Goal: Information Seeking & Learning: Find specific fact

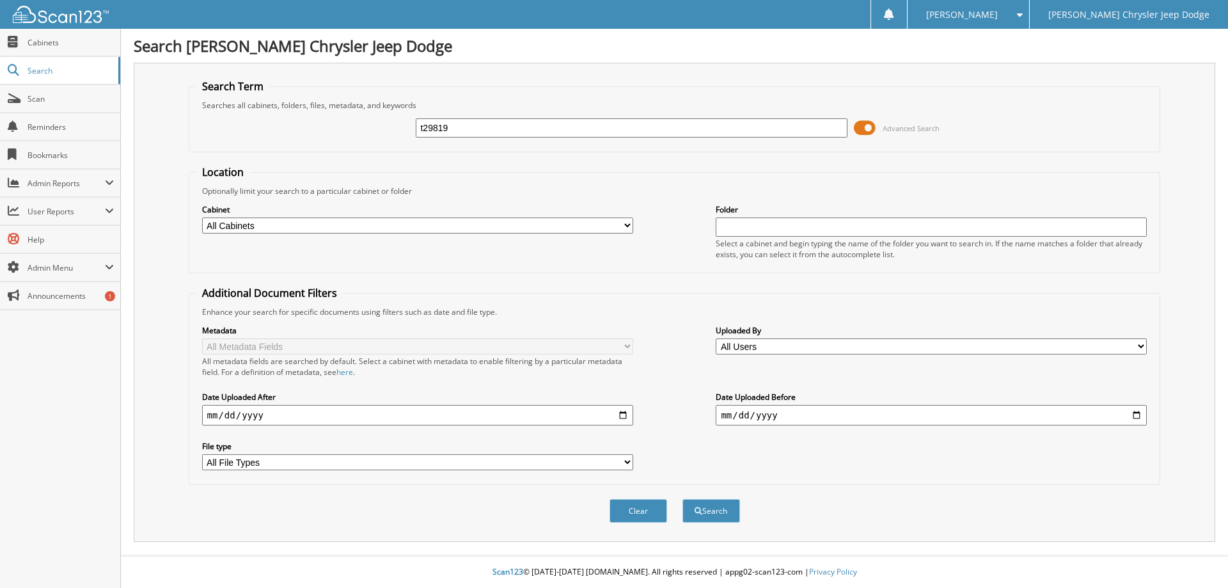
type input "t29819"
click at [682, 499] on button "Search" at bounding box center [711, 511] width 58 height 24
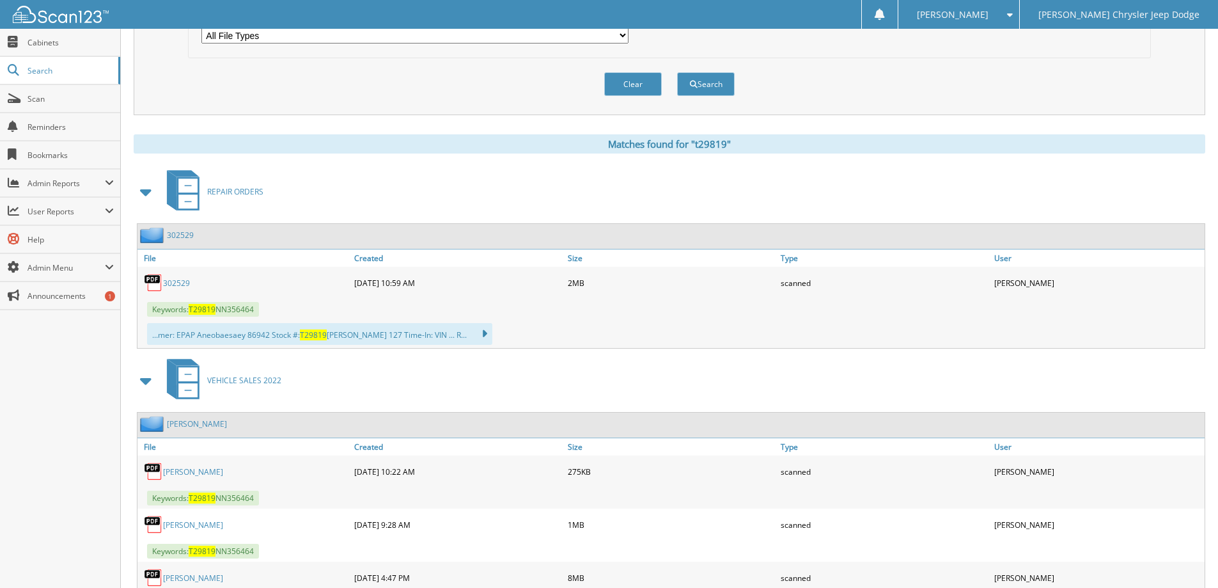
scroll to position [493, 0]
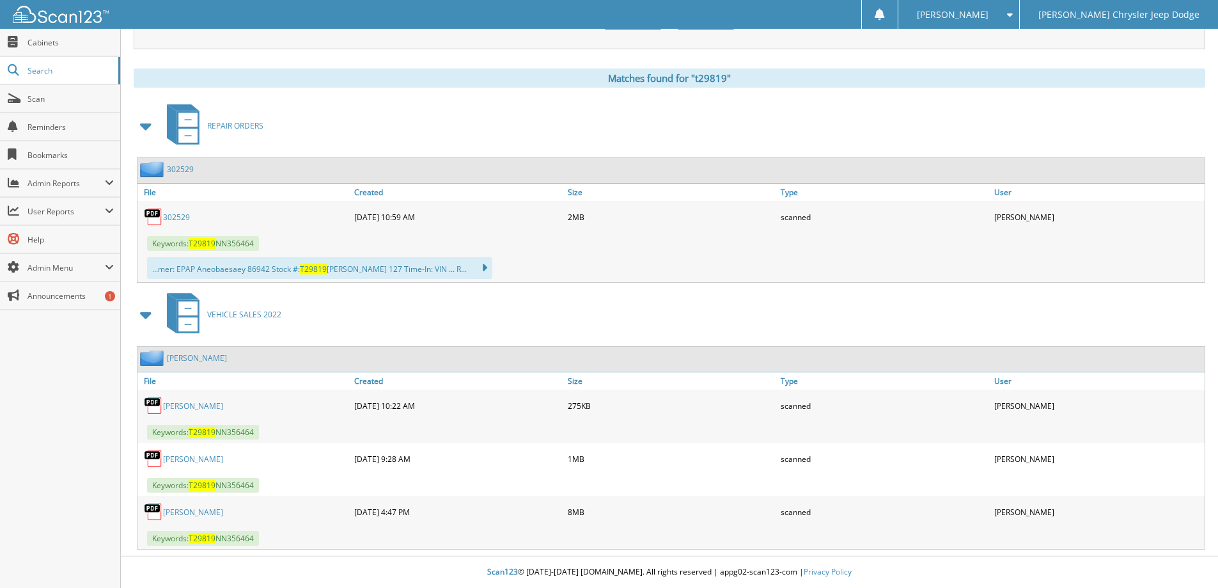
click at [212, 356] on link "Werblow, Ivan Michael" at bounding box center [197, 357] width 60 height 11
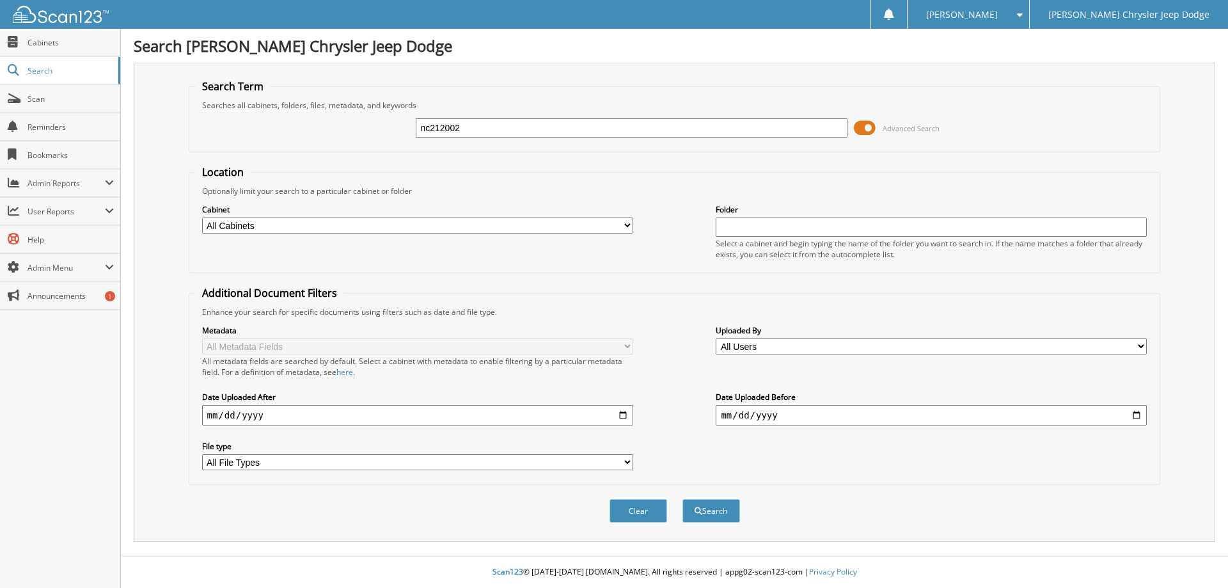
type input "nc212002"
click at [682, 499] on button "Search" at bounding box center [711, 511] width 58 height 24
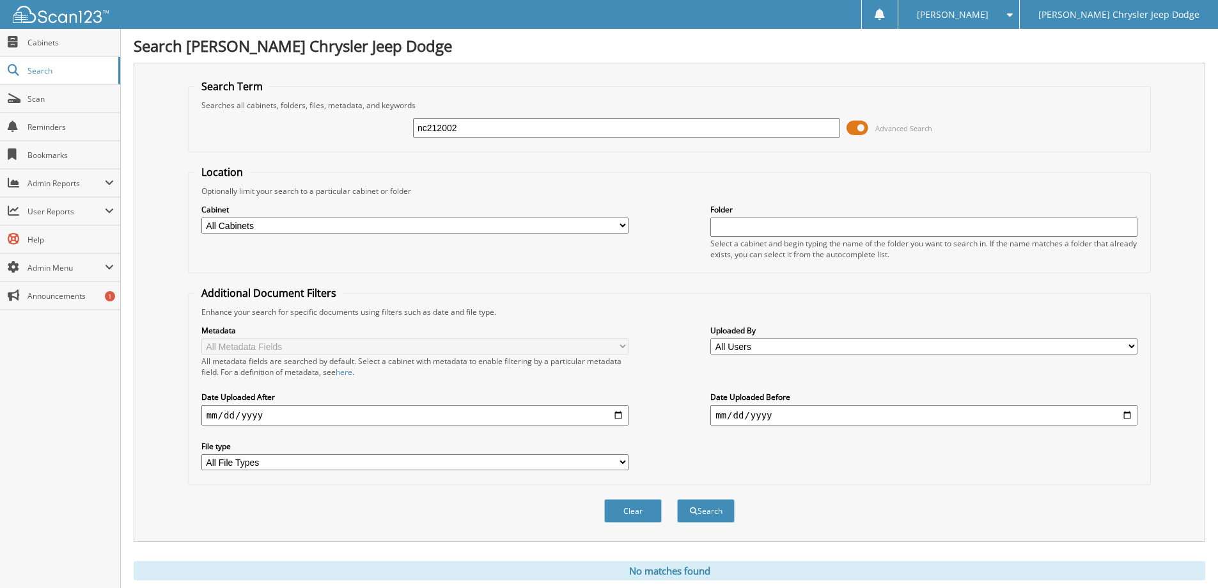
click at [494, 129] on input "nc212002" at bounding box center [626, 127] width 427 height 19
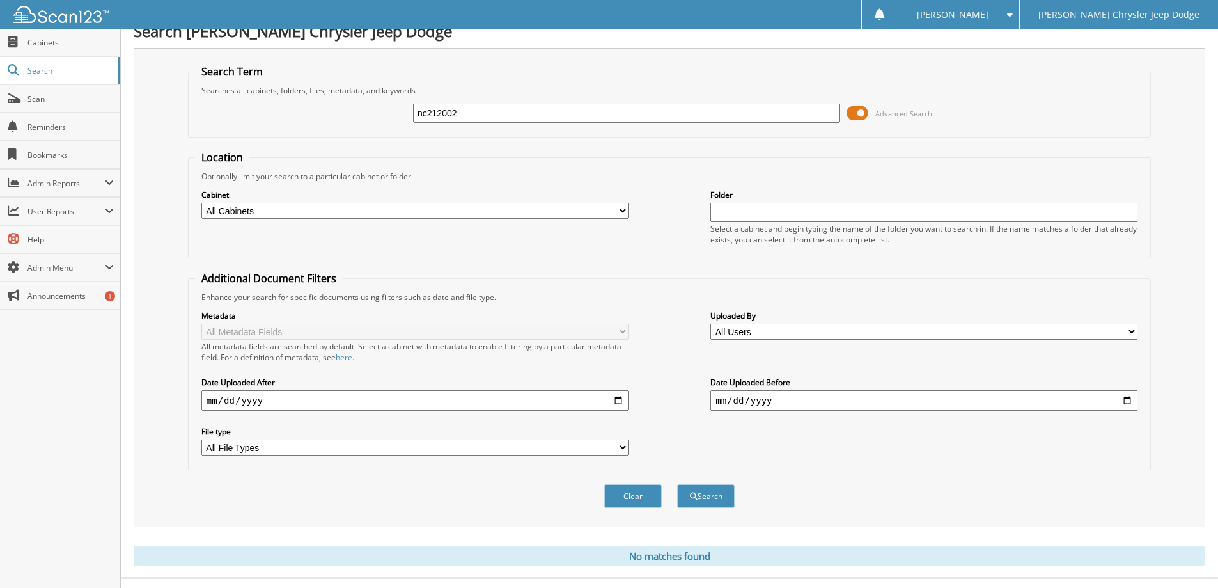
scroll to position [38, 0]
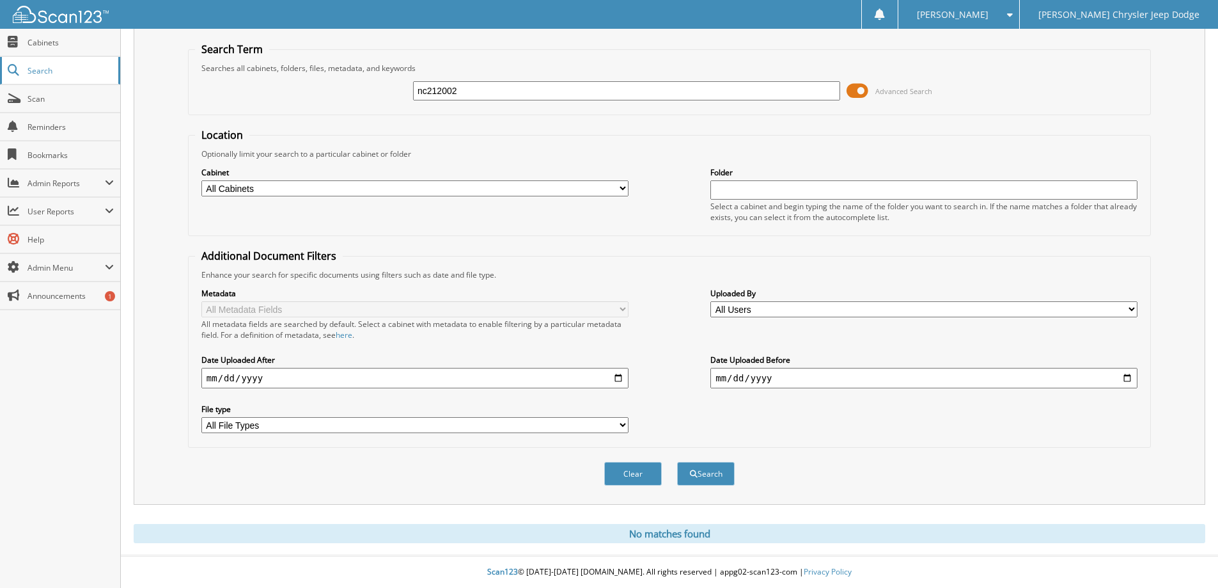
click at [29, 73] on span "Search" at bounding box center [69, 70] width 84 height 11
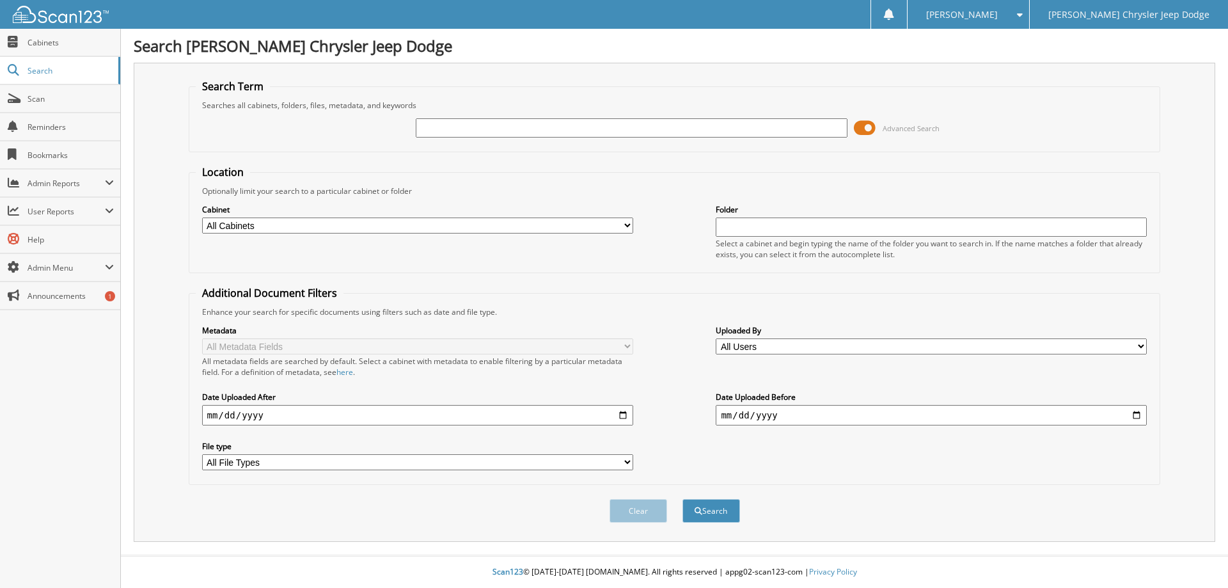
click at [856, 130] on span at bounding box center [865, 127] width 22 height 19
